Goal: Transaction & Acquisition: Purchase product/service

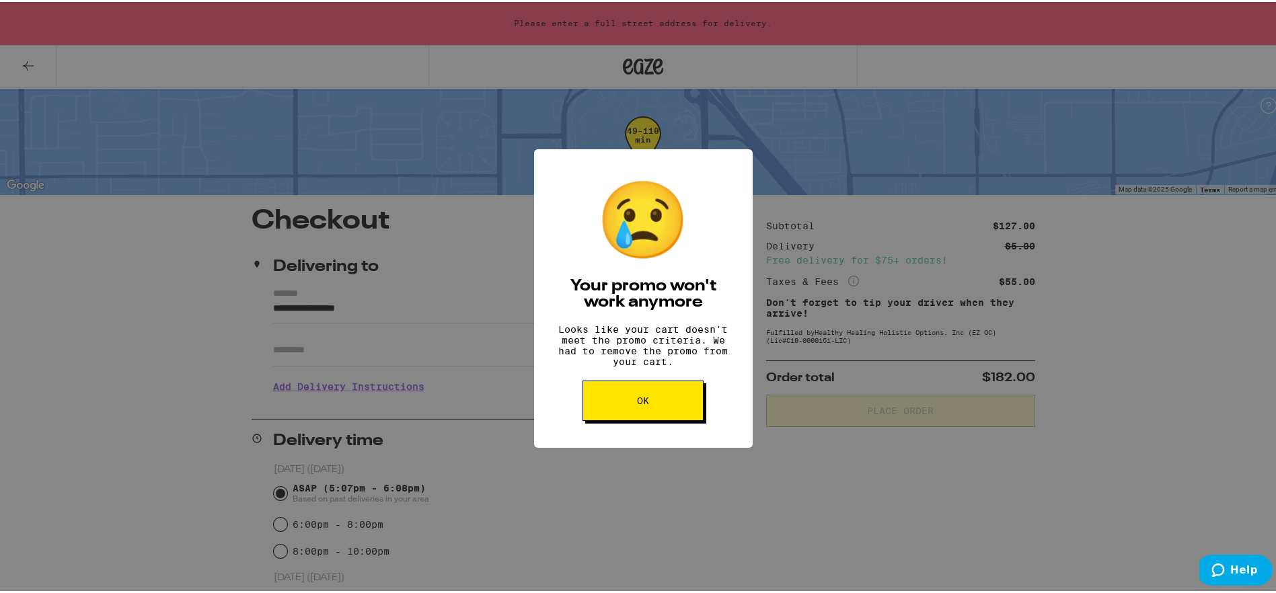
click at [1052, 279] on div "😢 Your promo won't work anymore Looks like your cart doesn't meet the promo cri…" at bounding box center [643, 296] width 1286 height 593
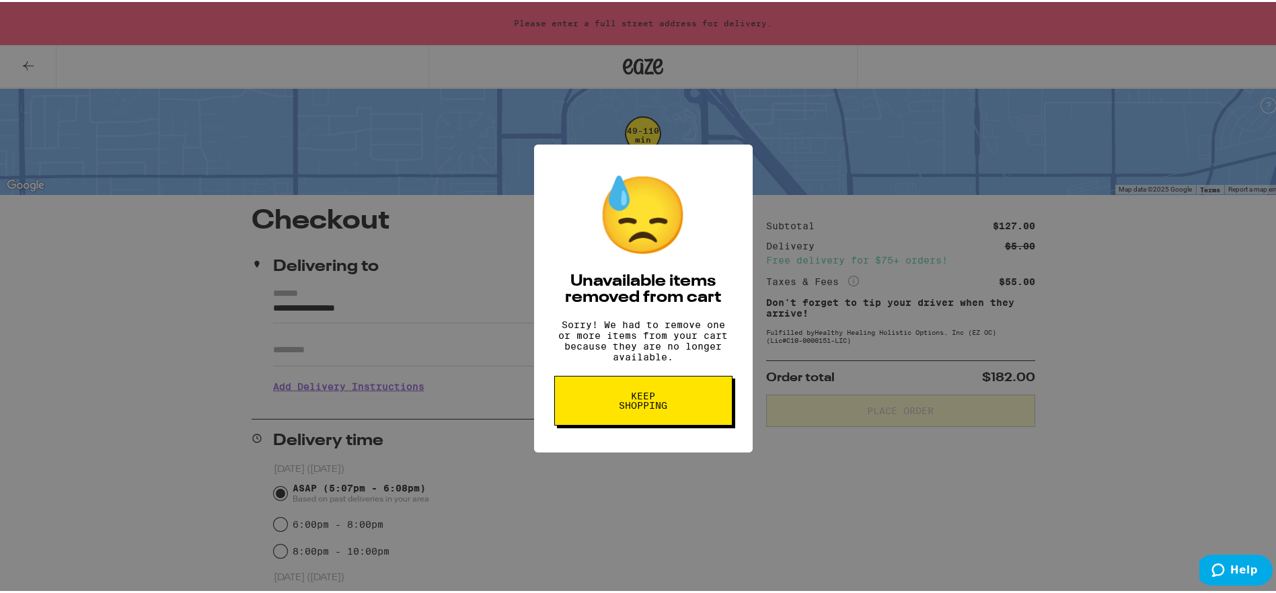
click at [1085, 316] on div "😓 Unavailable items removed from cart Sorry! We had to remove one or more items…" at bounding box center [643, 296] width 1286 height 593
